Goal: Information Seeking & Learning: Find specific fact

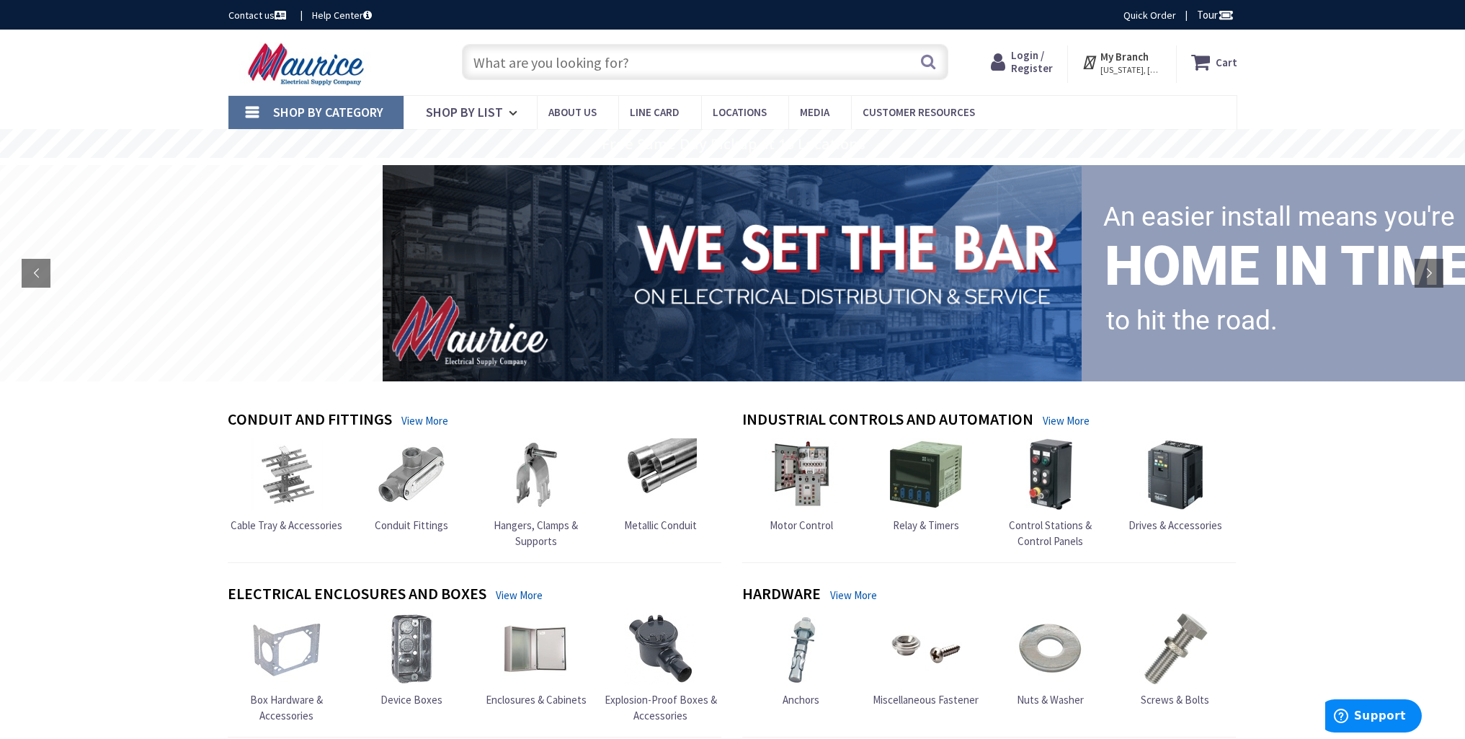
click at [505, 68] on input "text" at bounding box center [705, 62] width 486 height 36
paste input "941425999-3"
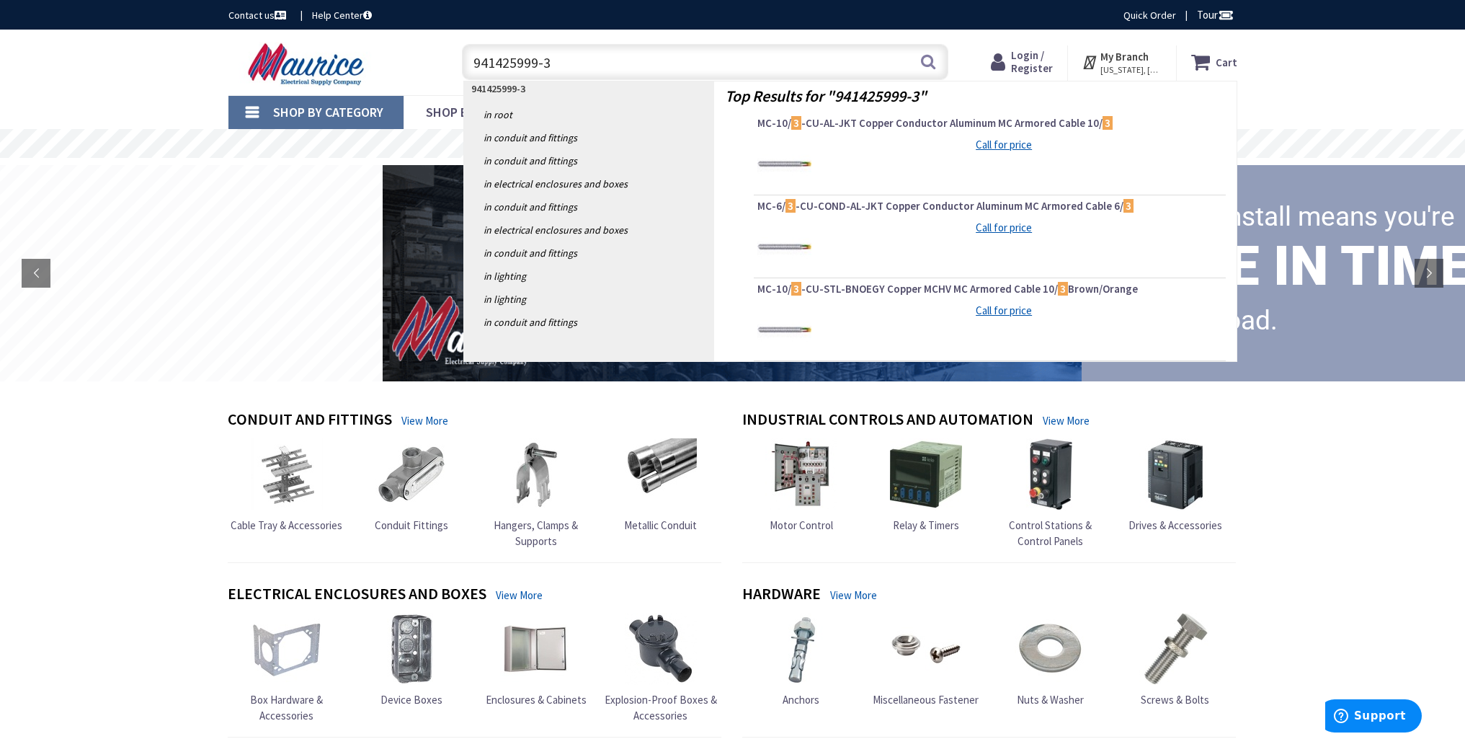
drag, startPoint x: 694, startPoint y: 66, endPoint x: 647, endPoint y: 60, distance: 47.3
click at [647, 60] on input "941425999-3" at bounding box center [705, 62] width 486 height 36
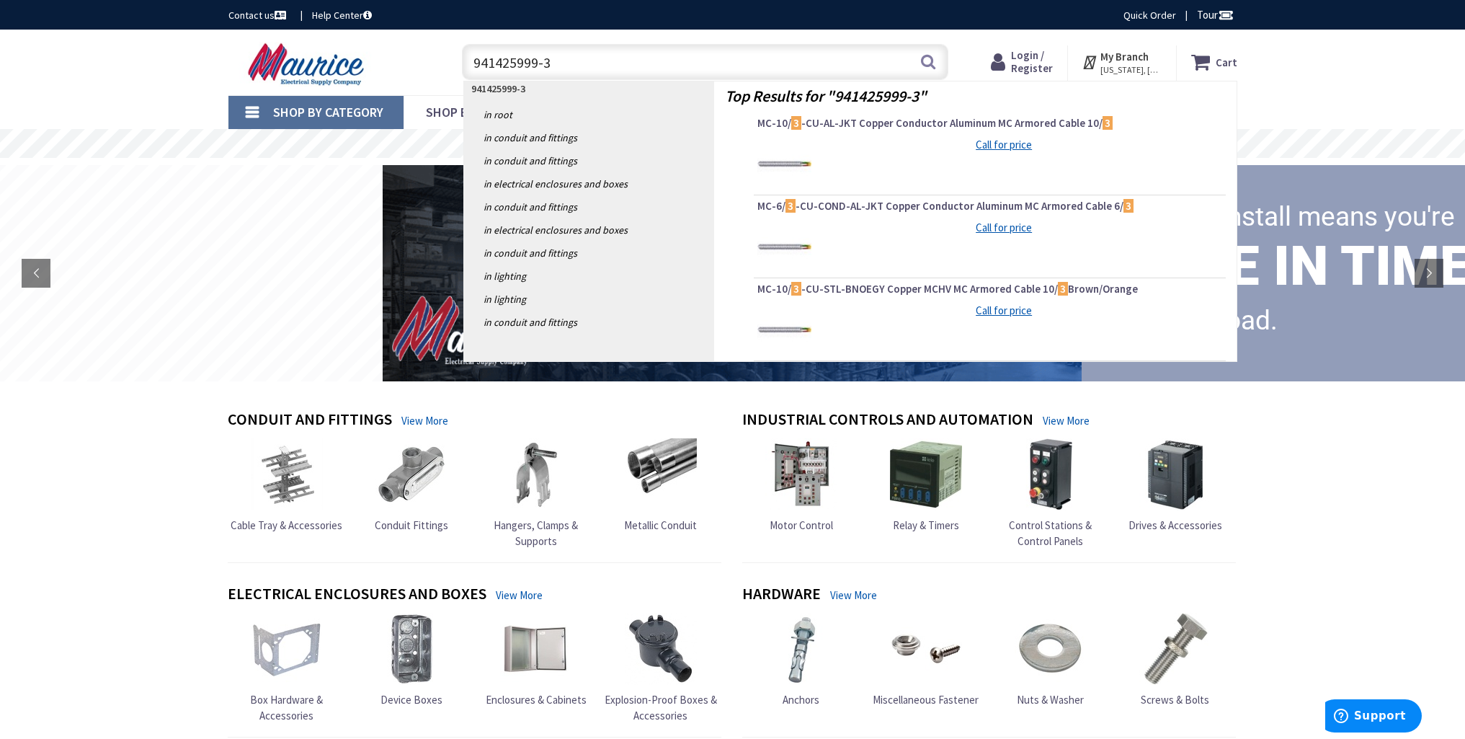
paste input "HOM130CP"
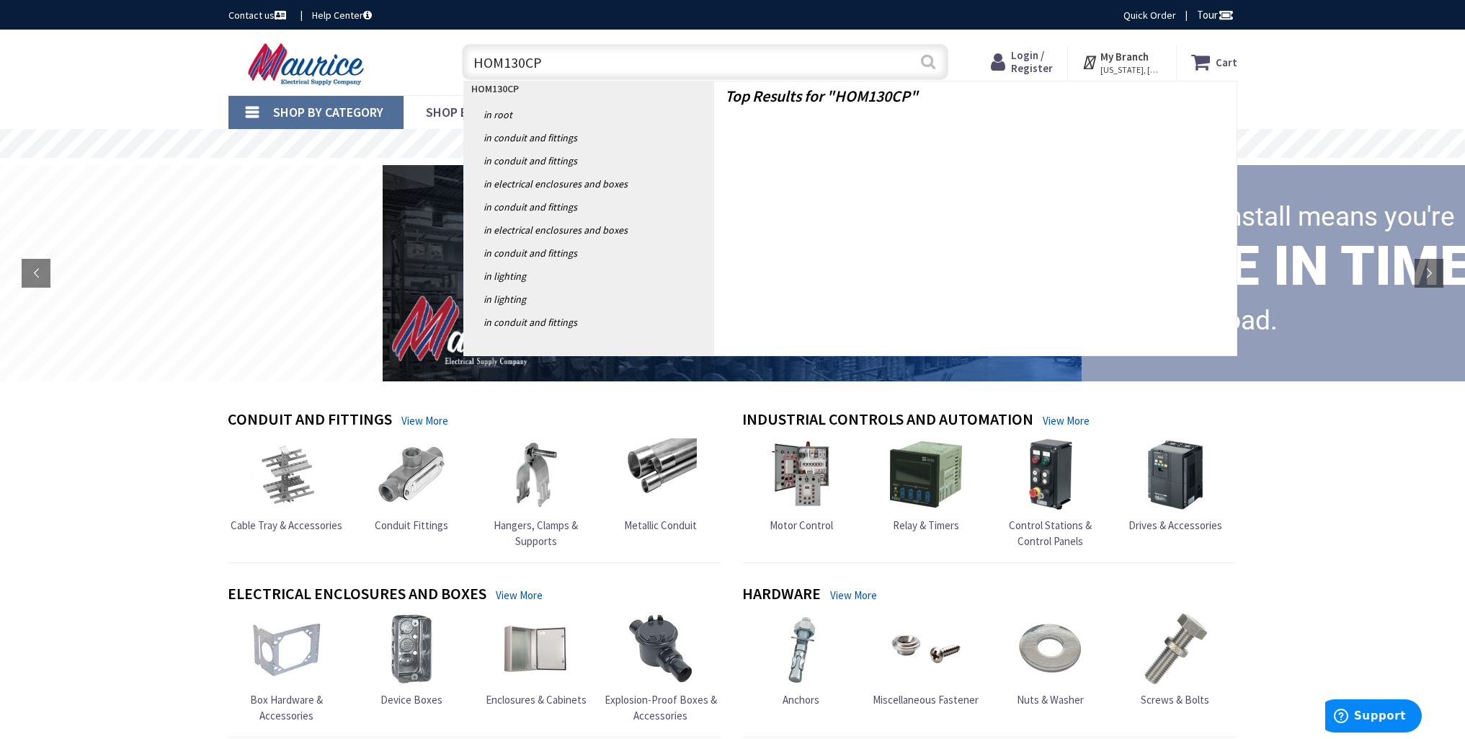
type input "HOM130CP"
click at [932, 58] on button "Search" at bounding box center [928, 61] width 19 height 32
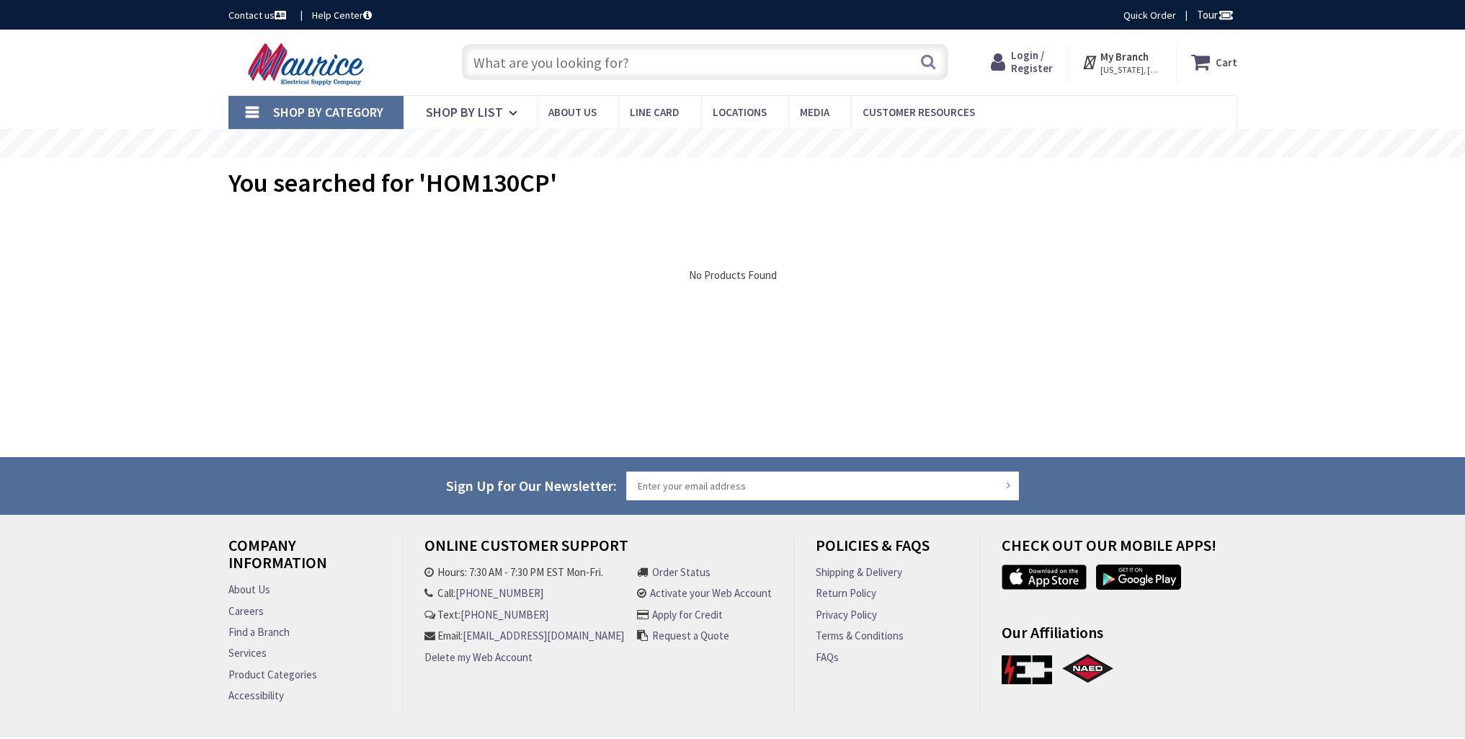
click at [657, 62] on input "text" at bounding box center [705, 62] width 486 height 36
type input "s"
type input "q"
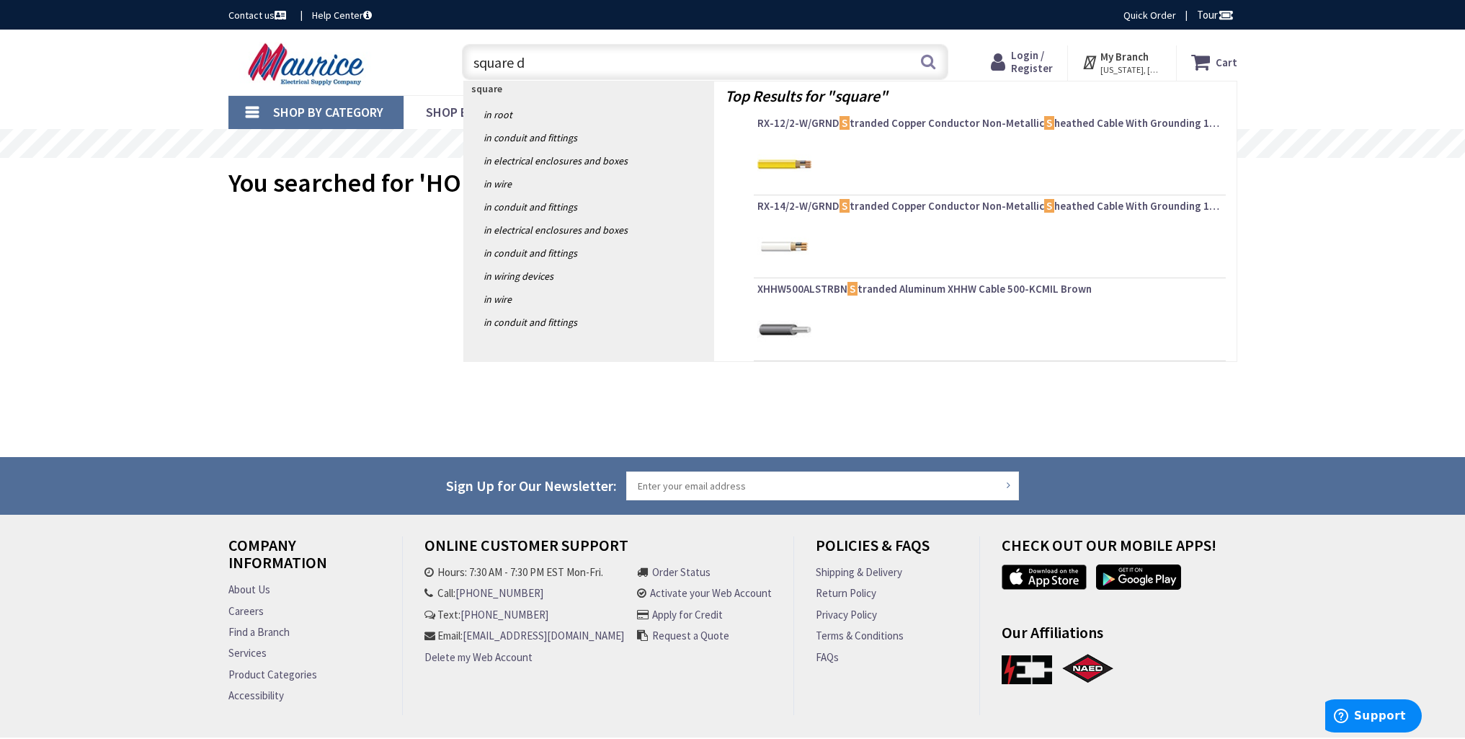
type input "square d"
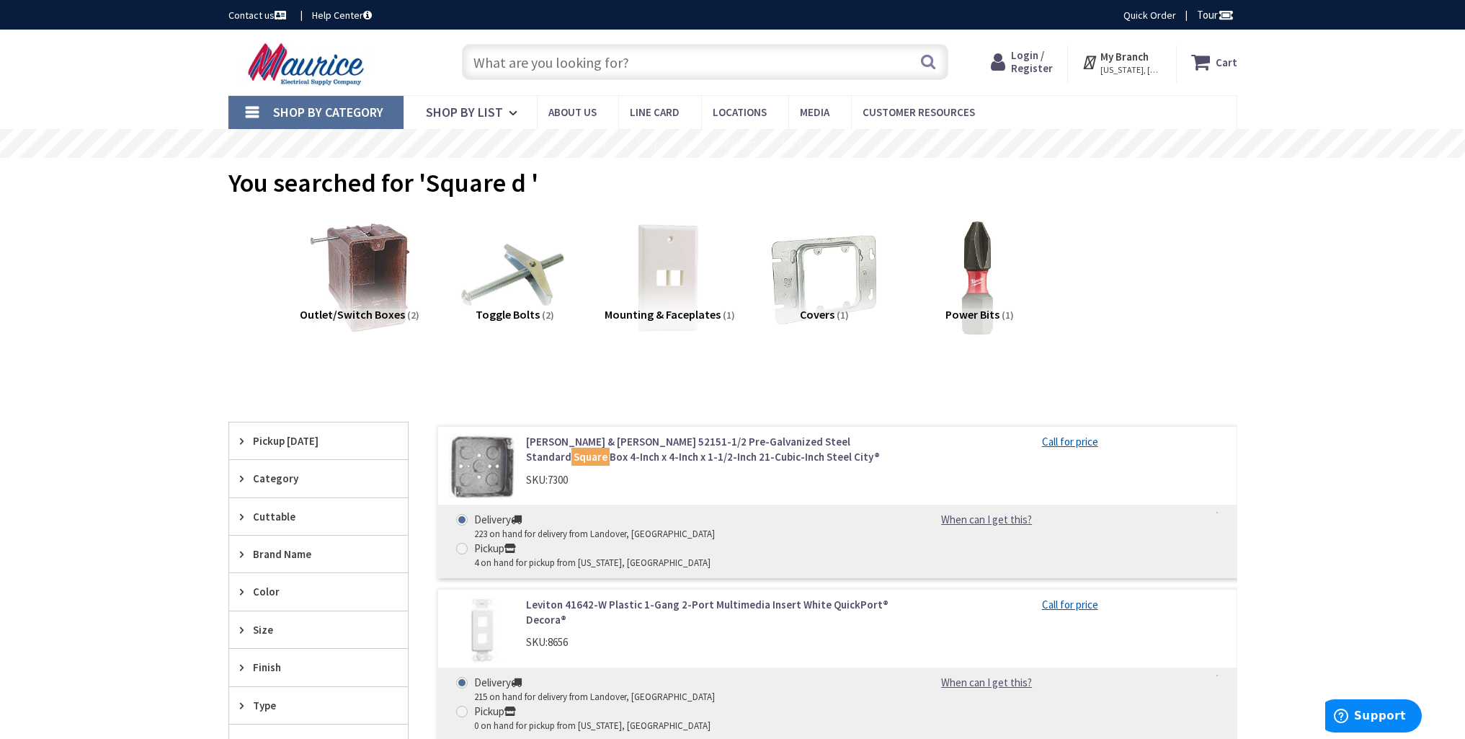
click at [636, 67] on input "text" at bounding box center [705, 62] width 486 height 36
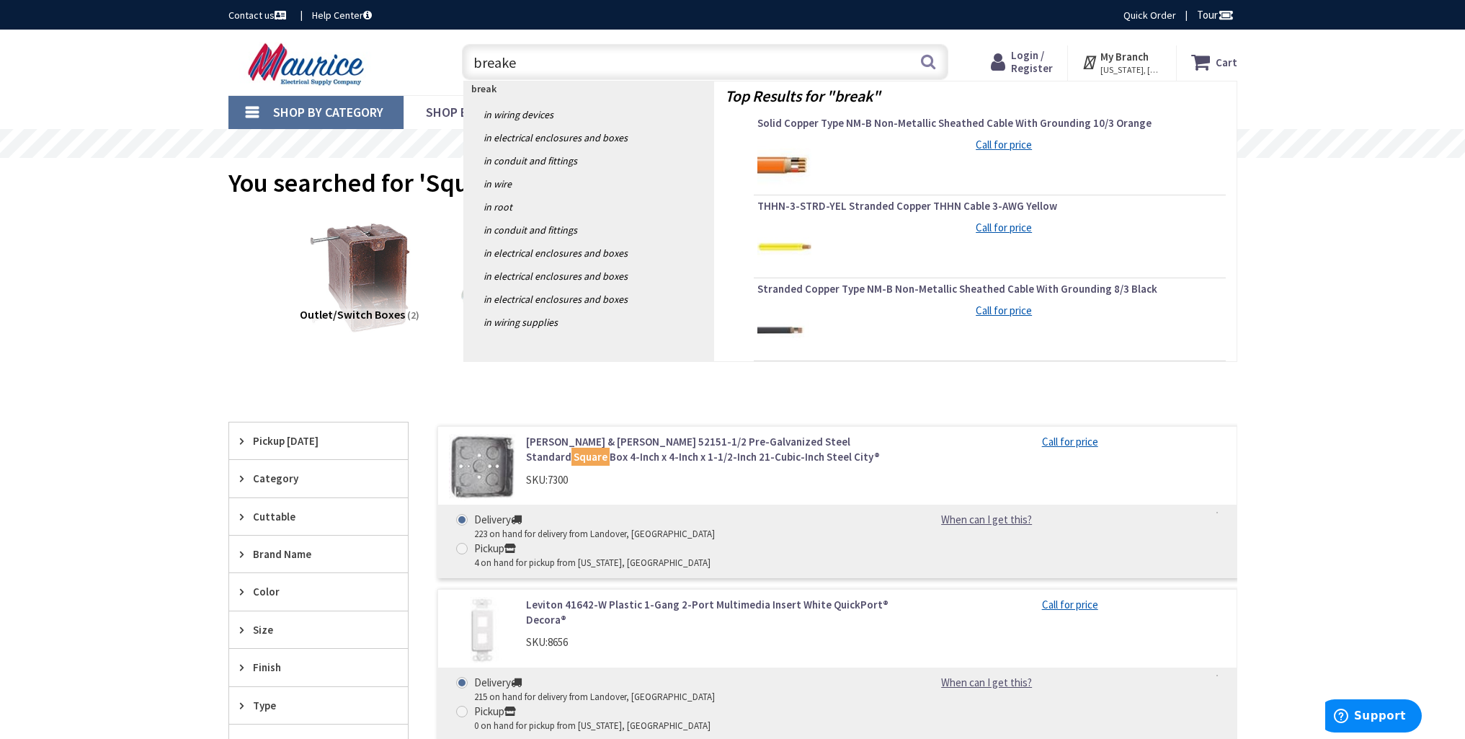
type input "breaker"
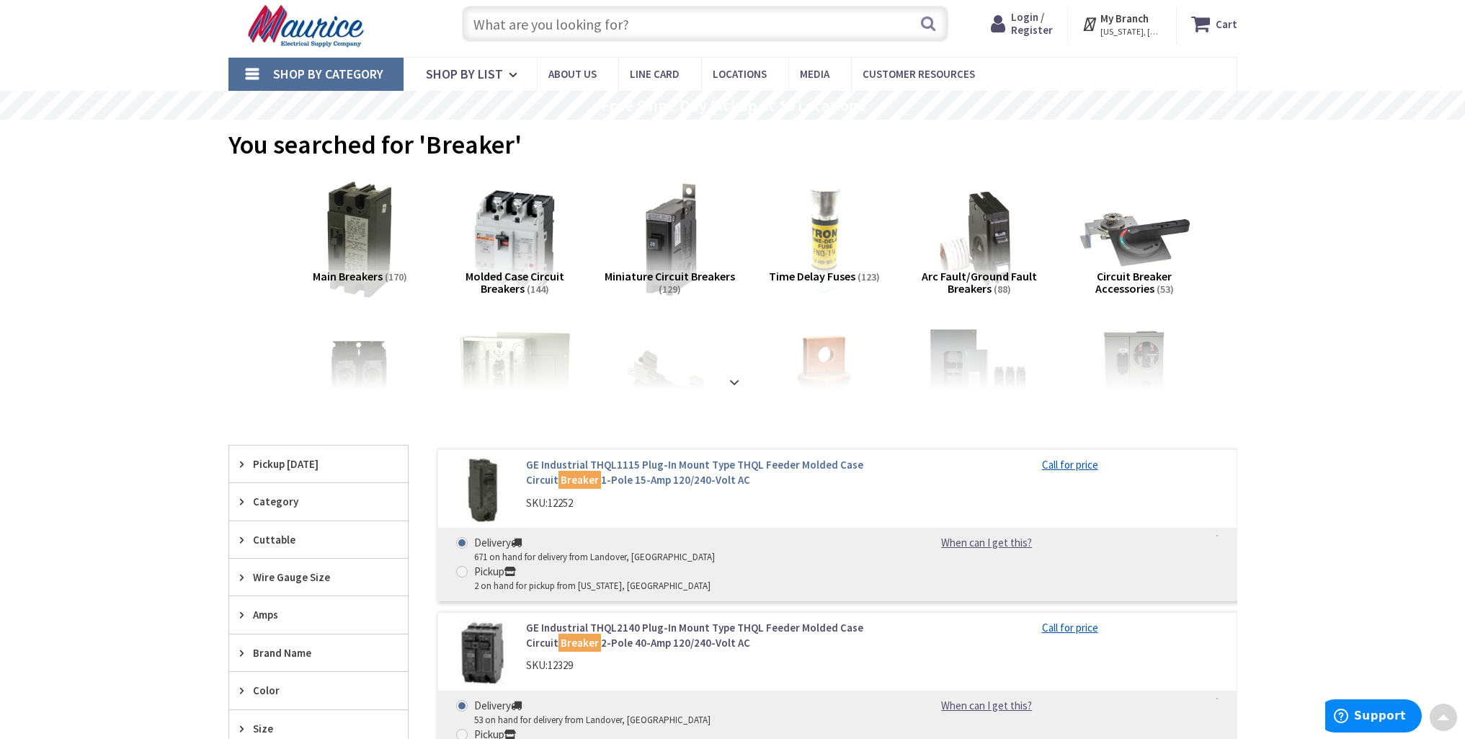
scroll to position [13, 0]
